Goal: Task Accomplishment & Management: Use online tool/utility

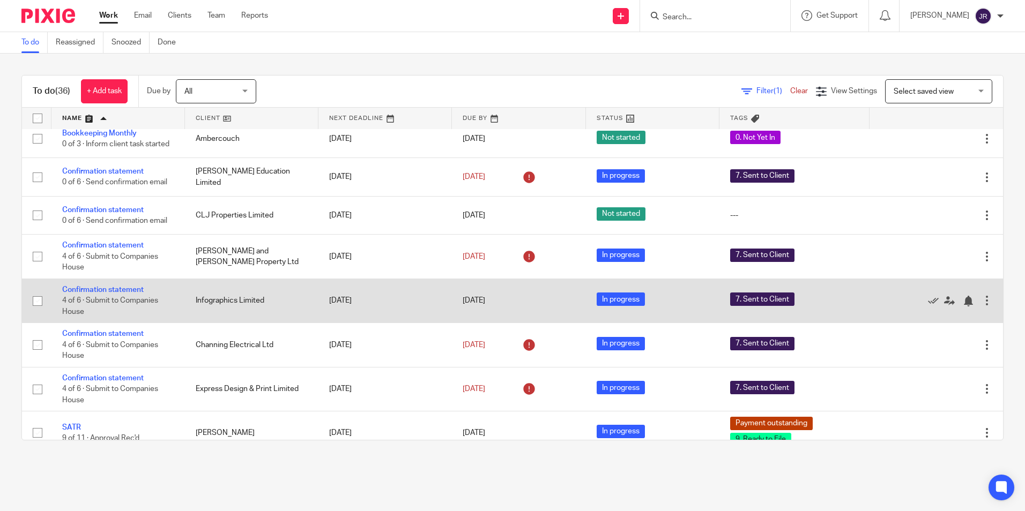
scroll to position [429, 0]
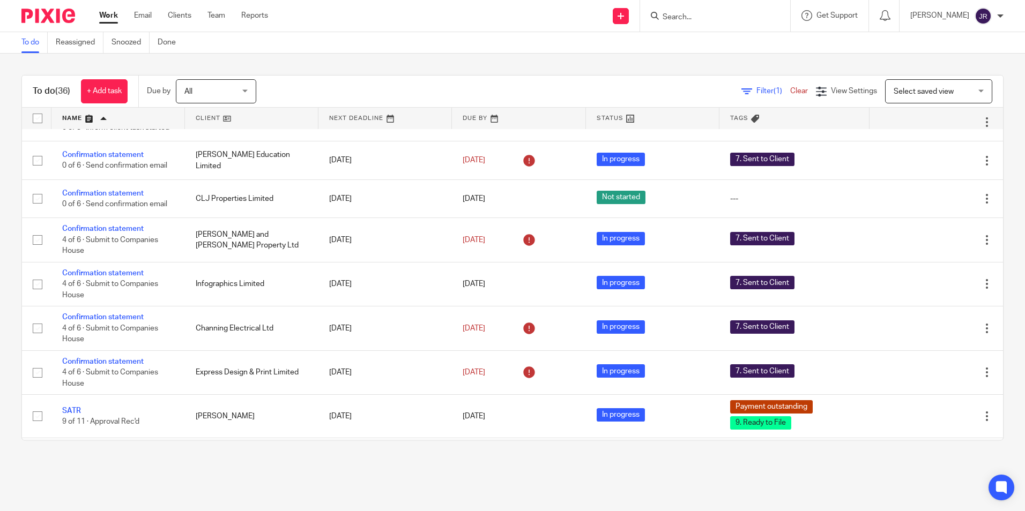
click at [719, 16] on input "Search" at bounding box center [709, 18] width 96 height 10
type input "clj"
click at [725, 40] on link at bounding box center [725, 42] width 133 height 16
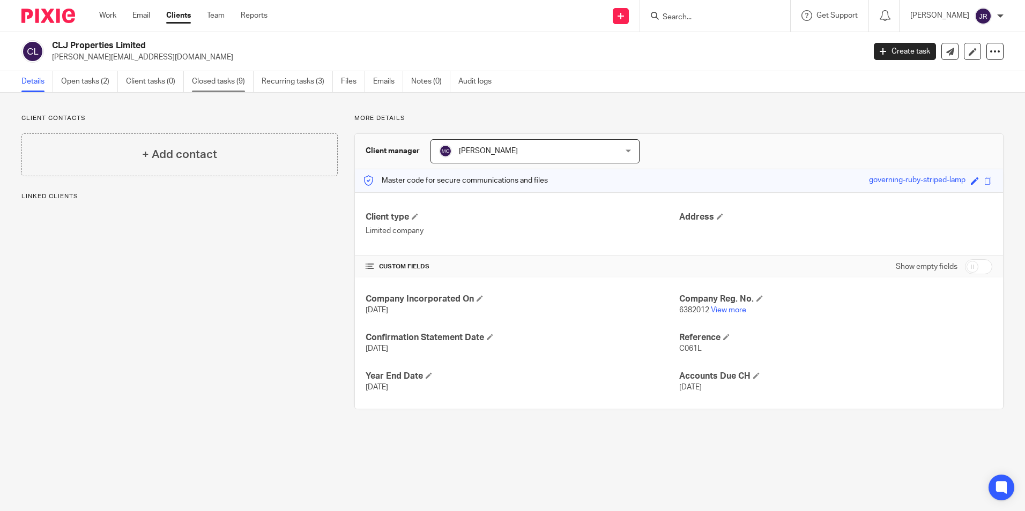
click at [218, 85] on link "Closed tasks (9)" at bounding box center [223, 81] width 62 height 21
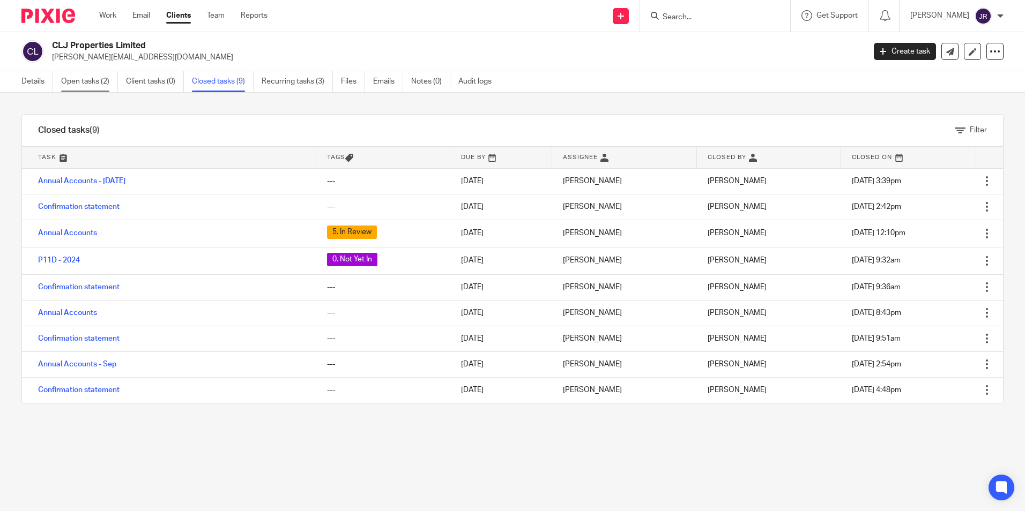
click at [75, 80] on link "Open tasks (2)" at bounding box center [89, 81] width 57 height 21
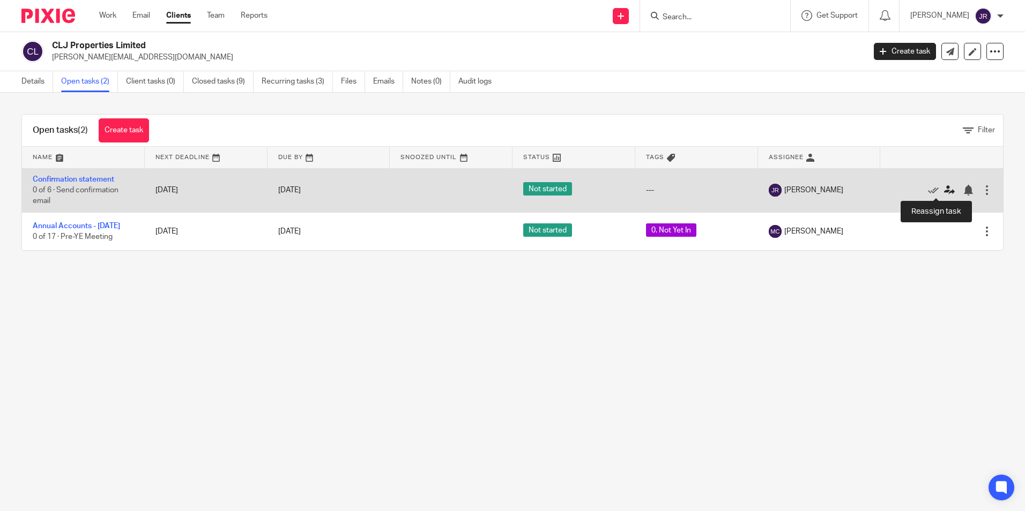
click at [944, 190] on icon at bounding box center [949, 190] width 11 height 11
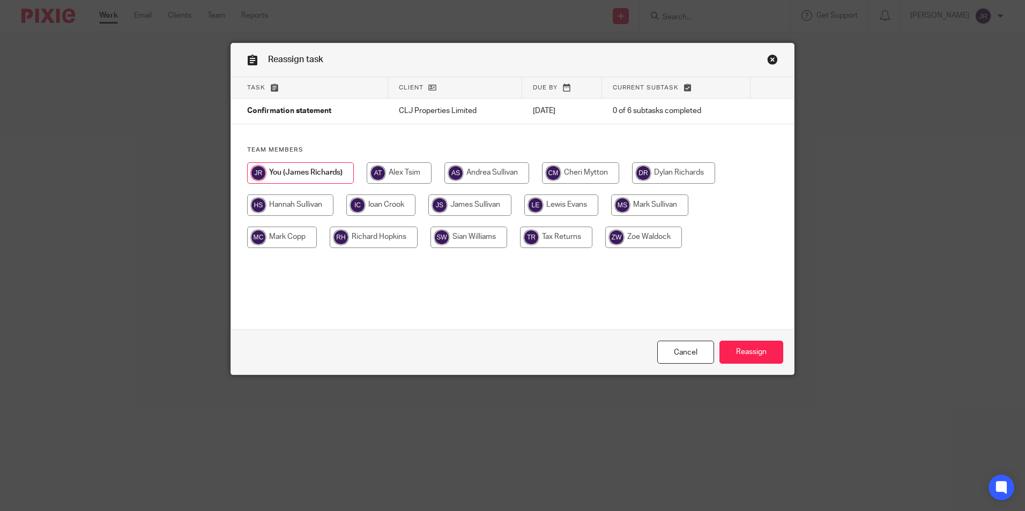
click at [590, 174] on input "radio" at bounding box center [580, 172] width 77 height 21
radio input "true"
click at [738, 352] on input "Reassign" at bounding box center [751, 352] width 64 height 23
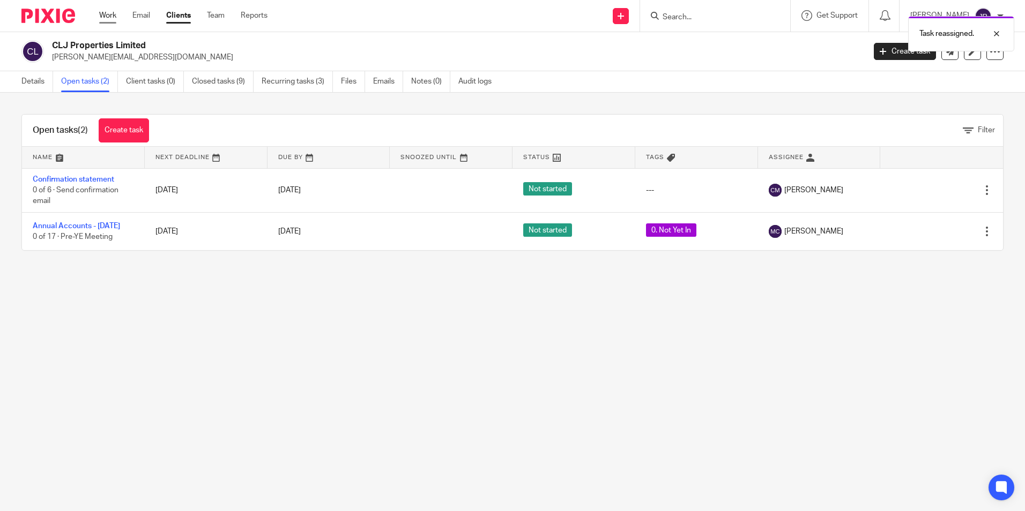
click at [103, 11] on link "Work" at bounding box center [107, 15] width 17 height 11
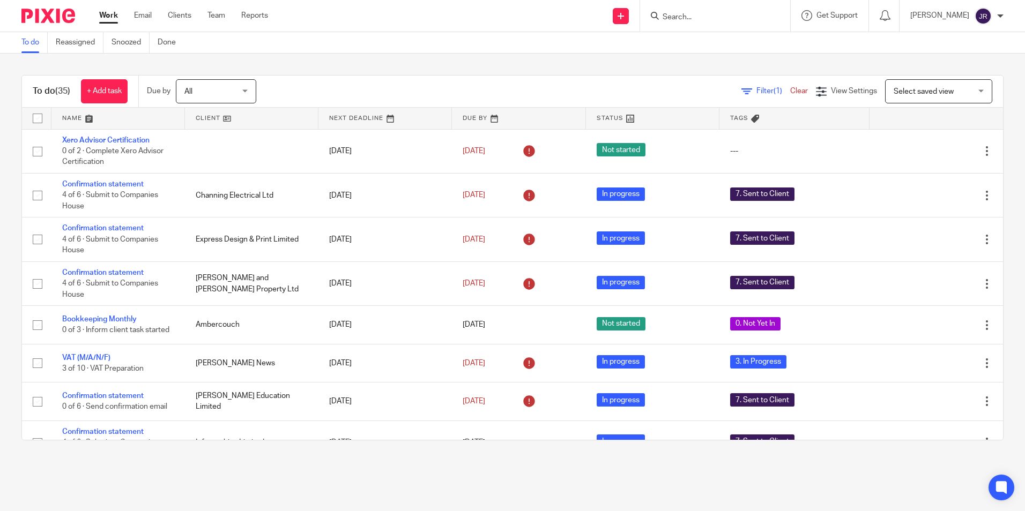
click at [68, 119] on link at bounding box center [117, 118] width 133 height 21
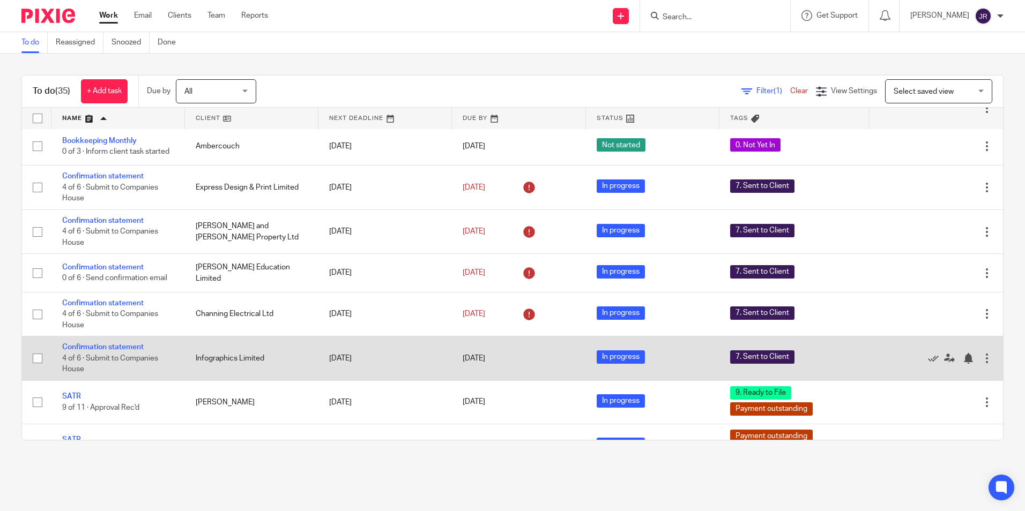
scroll to position [429, 0]
